Goal: Transaction & Acquisition: Purchase product/service

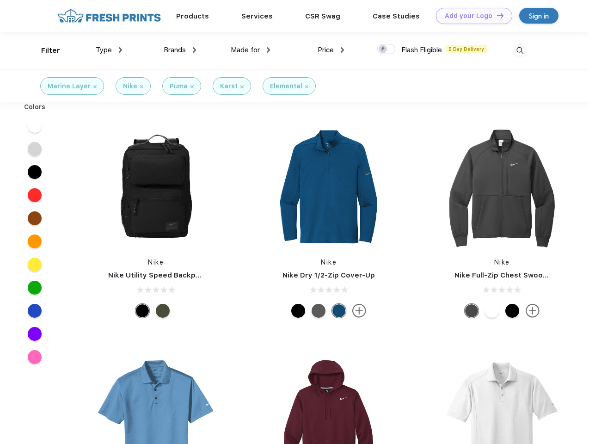
click at [470, 16] on link "Add your Logo Design Tool" at bounding box center [474, 16] width 76 height 16
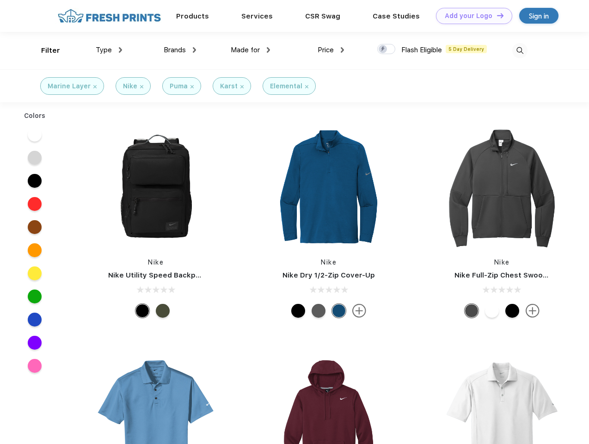
click at [0, 0] on div "Design Tool" at bounding box center [0, 0] width 0 height 0
click at [496, 15] on link "Add your Logo Design Tool" at bounding box center [474, 16] width 76 height 16
click at [44, 50] on div "Filter" at bounding box center [50, 50] width 19 height 11
click at [109, 50] on span "Type" at bounding box center [104, 50] width 16 height 8
click at [180, 50] on span "Brands" at bounding box center [175, 50] width 22 height 8
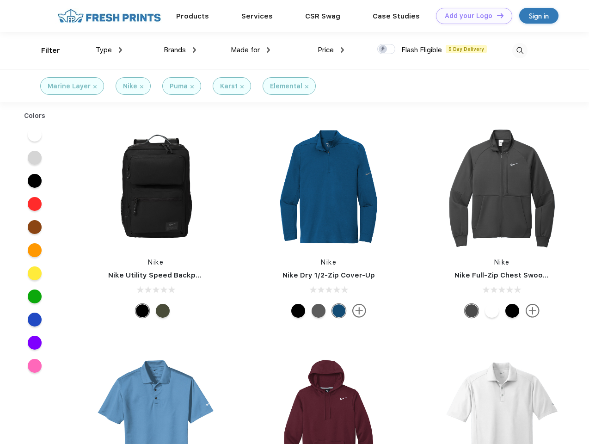
click at [250, 50] on span "Made for" at bounding box center [245, 50] width 29 height 8
click at [331, 50] on span "Price" at bounding box center [325, 50] width 16 height 8
click at [386, 49] on div at bounding box center [386, 49] width 18 height 10
click at [383, 49] on input "checkbox" at bounding box center [380, 46] width 6 height 6
click at [519, 50] on img at bounding box center [519, 50] width 15 height 15
